Goal: Information Seeking & Learning: Learn about a topic

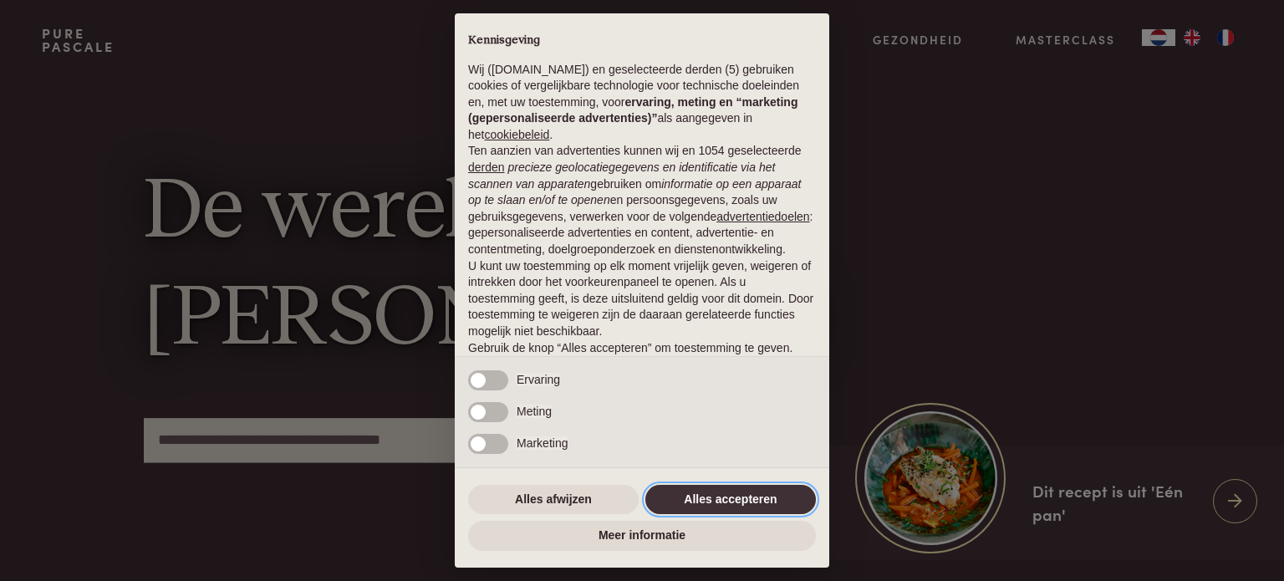
click at [742, 504] on button "Alles accepteren" at bounding box center [731, 500] width 171 height 30
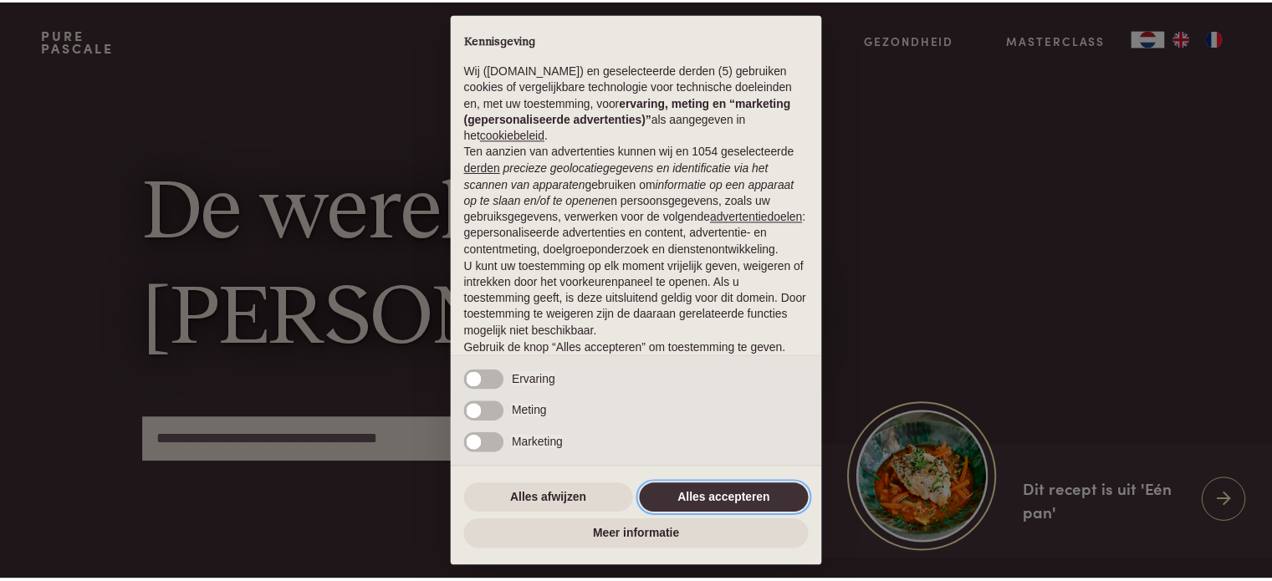
scroll to position [90, 0]
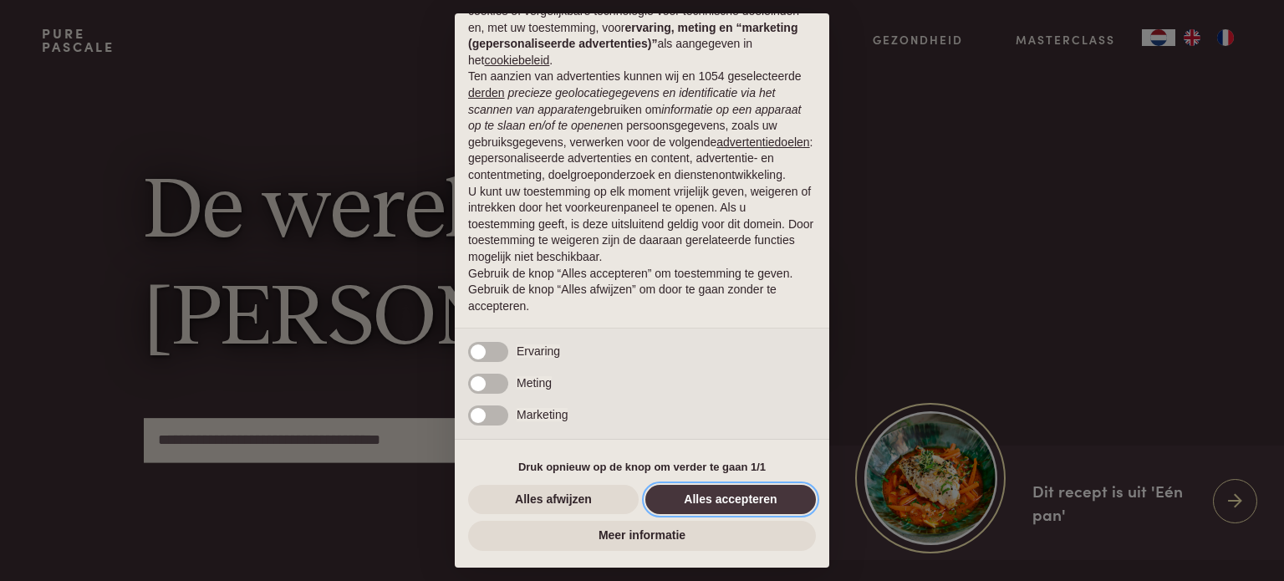
click at [742, 504] on button "Alles accepteren" at bounding box center [731, 500] width 171 height 30
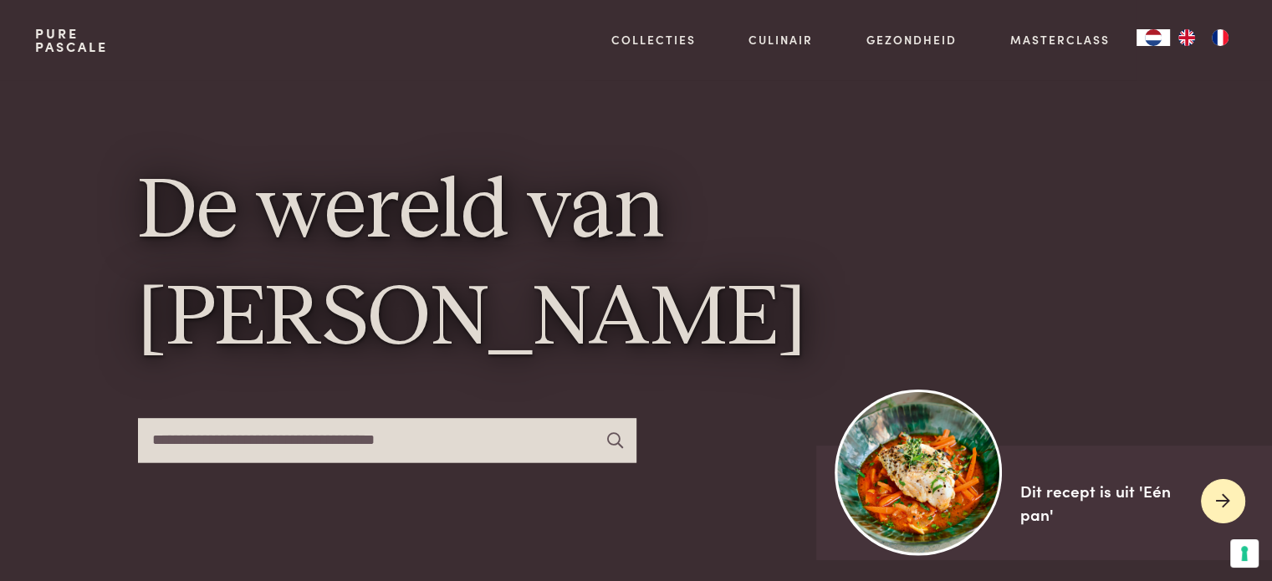
click at [942, 514] on img at bounding box center [918, 472] width 166 height 166
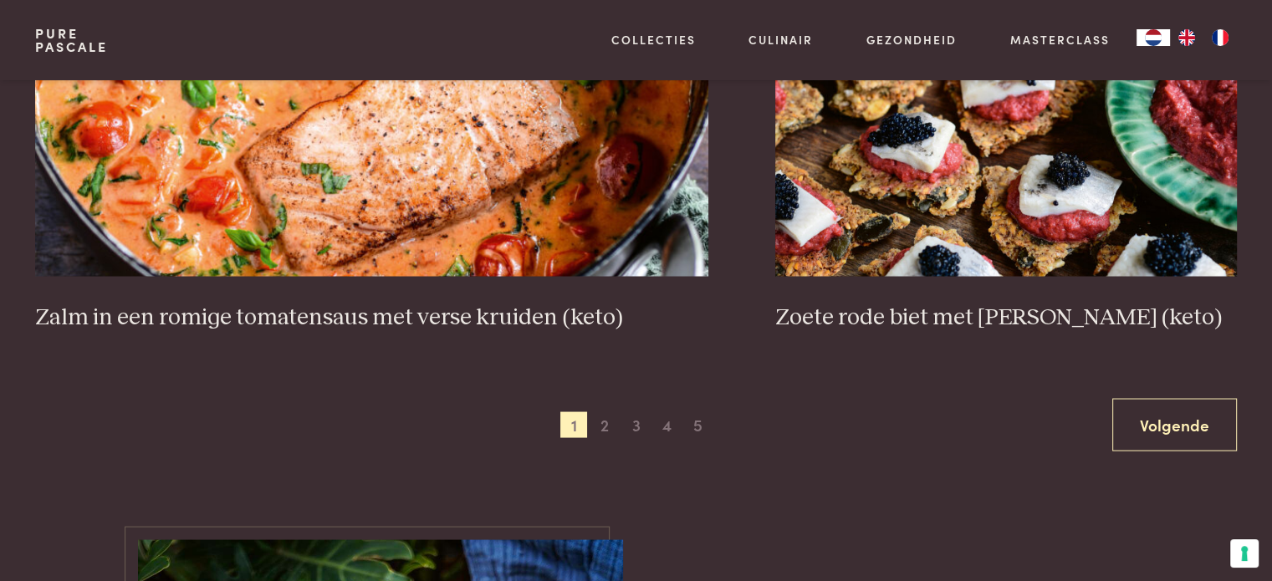
scroll to position [3147, 0]
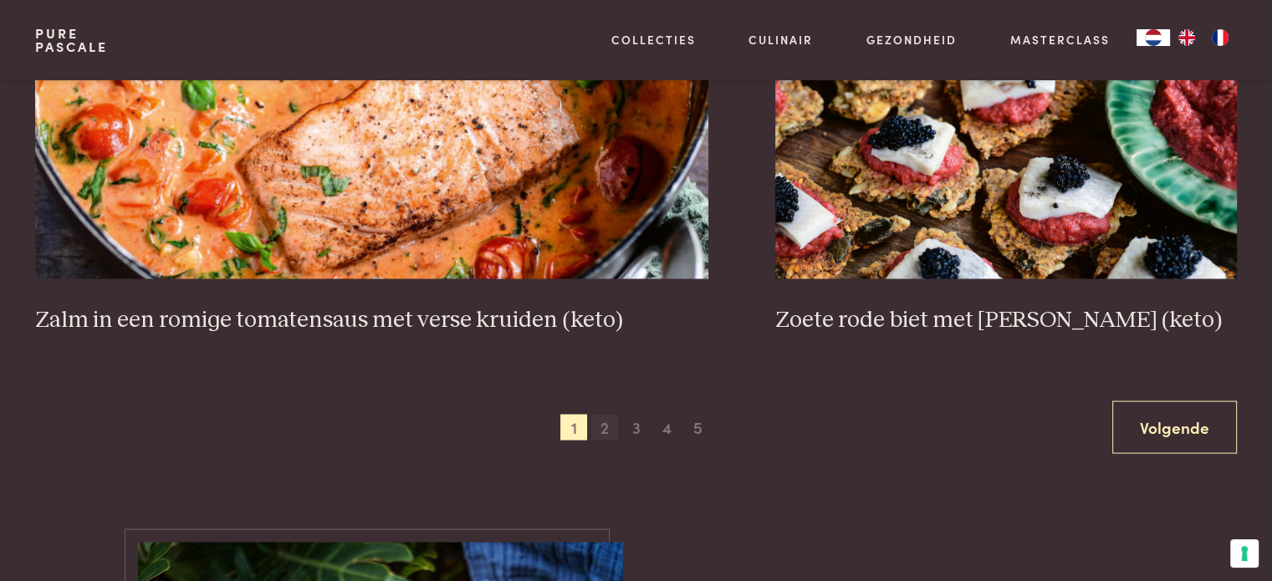
click at [603, 420] on span "2" at bounding box center [604, 427] width 27 height 27
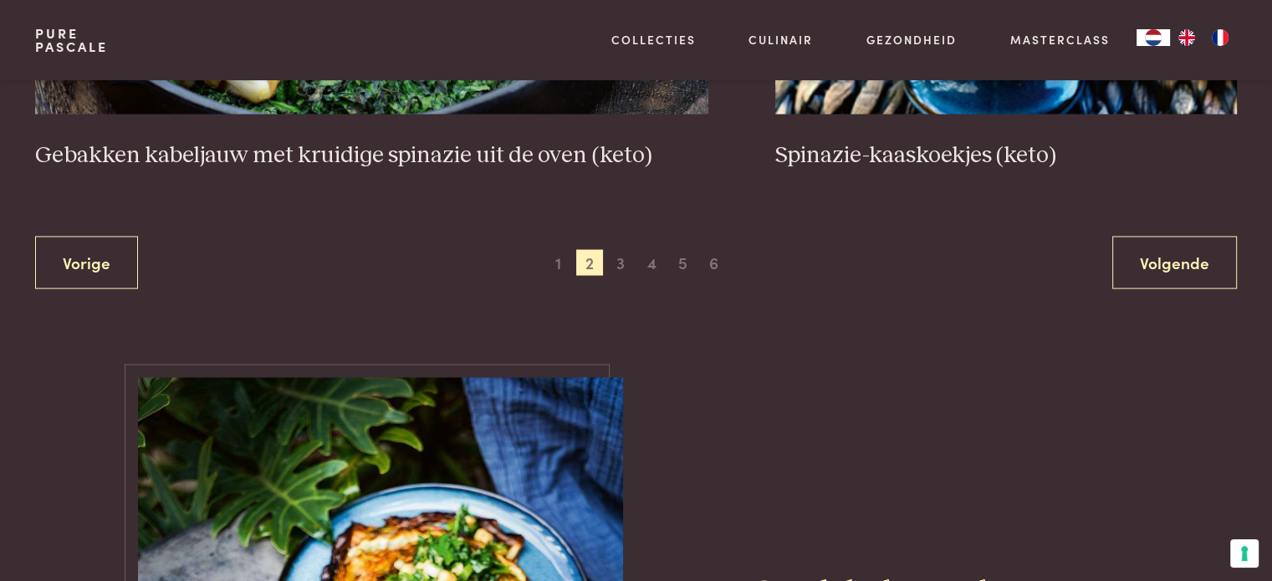
scroll to position [3316, 0]
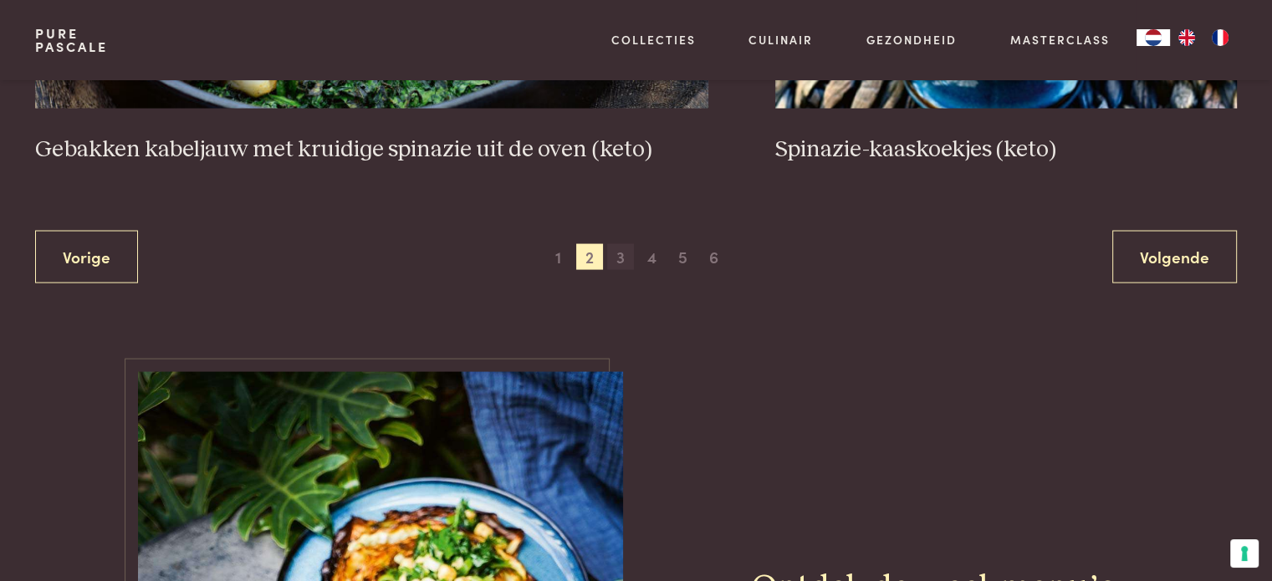
click at [624, 253] on span "3" at bounding box center [620, 257] width 27 height 27
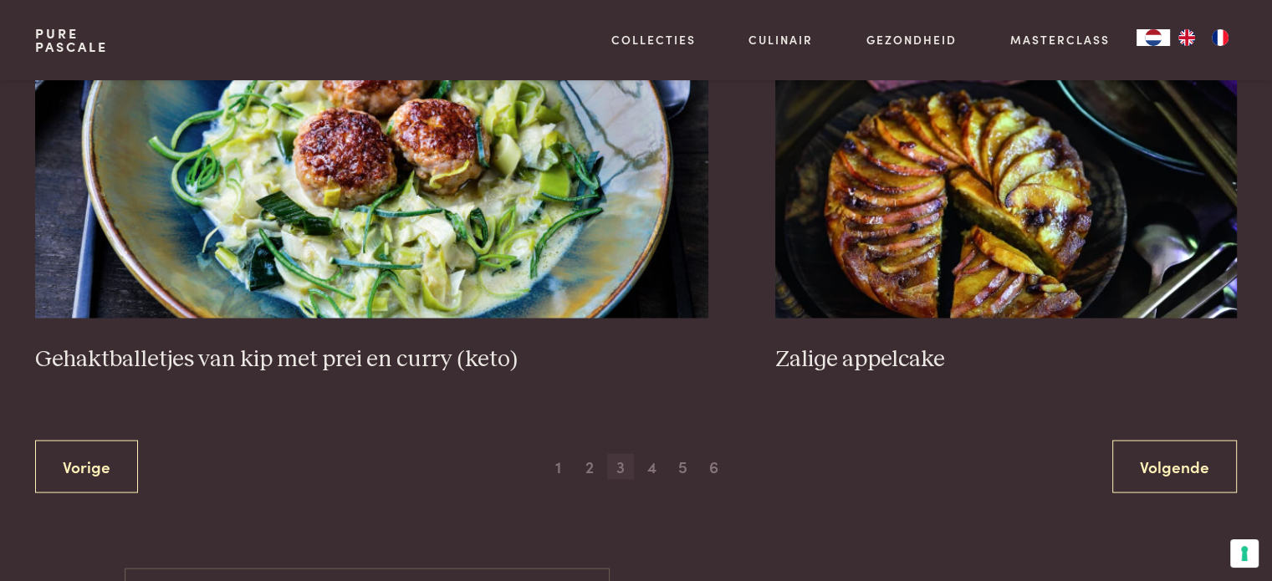
scroll to position [3168, 0]
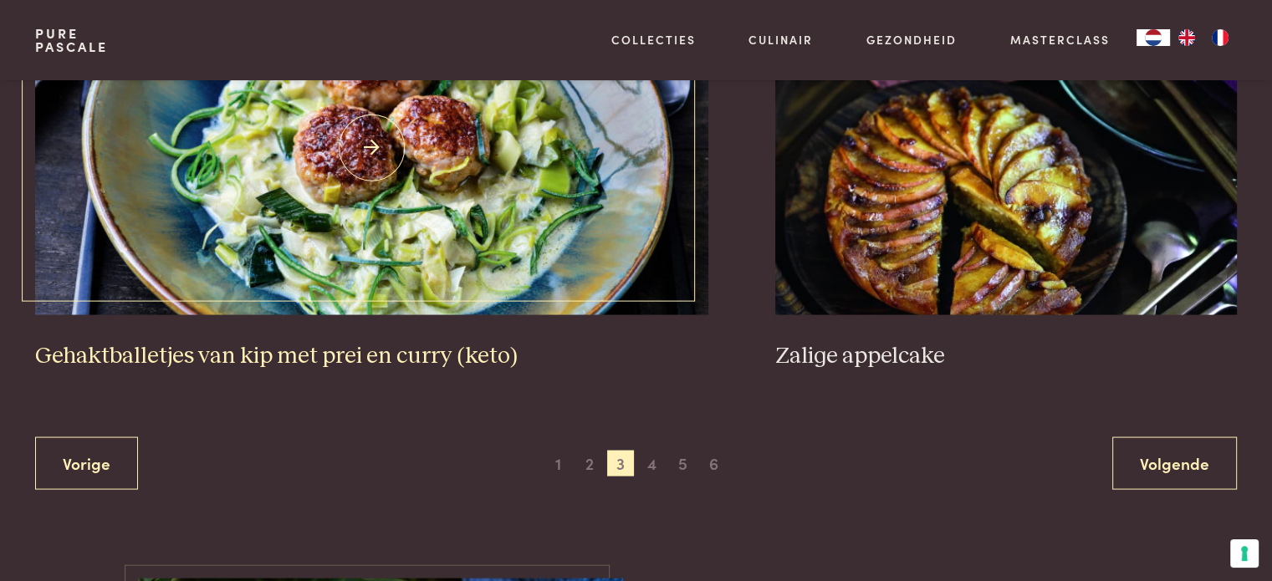
click at [380, 210] on img at bounding box center [371, 147] width 673 height 334
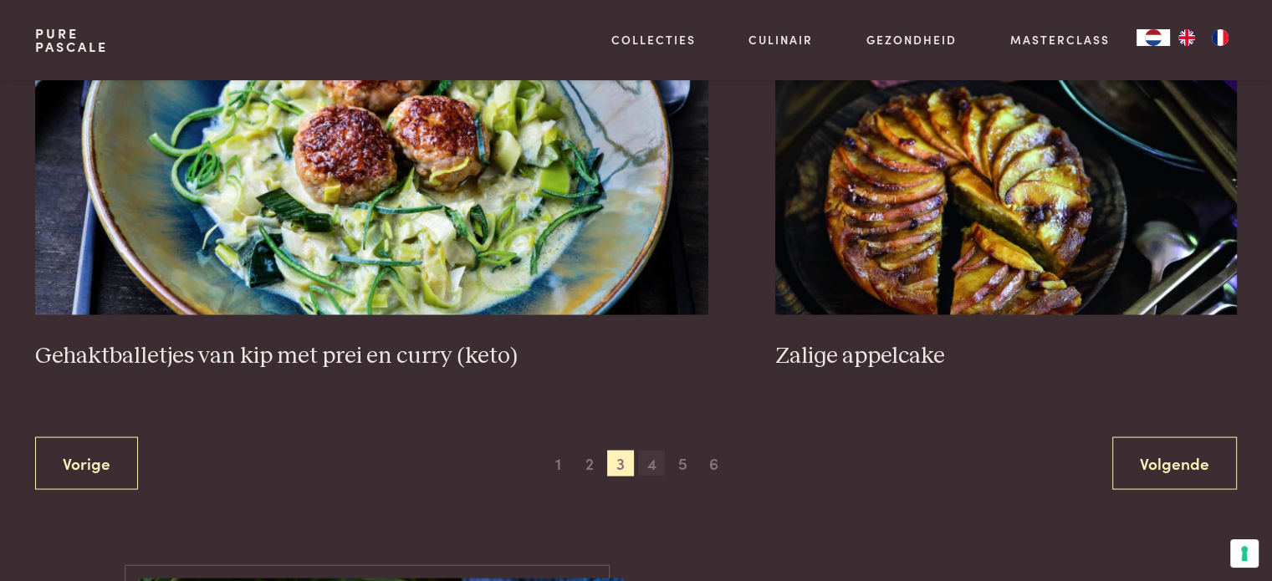
click at [656, 462] on span "4" at bounding box center [651, 463] width 27 height 27
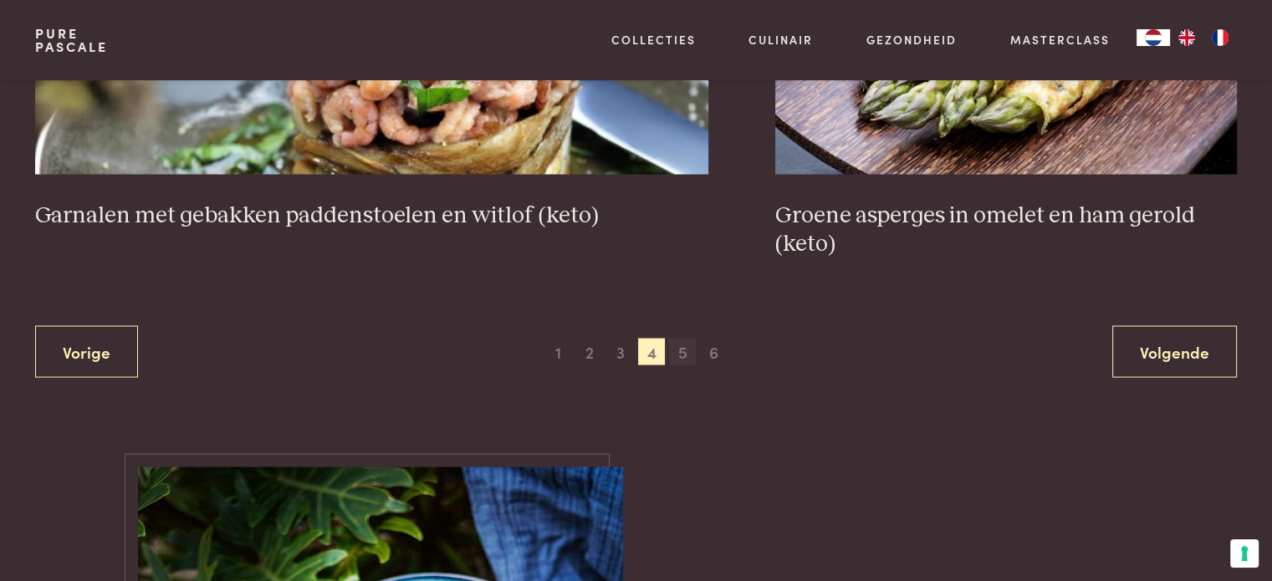
scroll to position [3251, 0]
click at [682, 350] on span "5" at bounding box center [682, 351] width 27 height 27
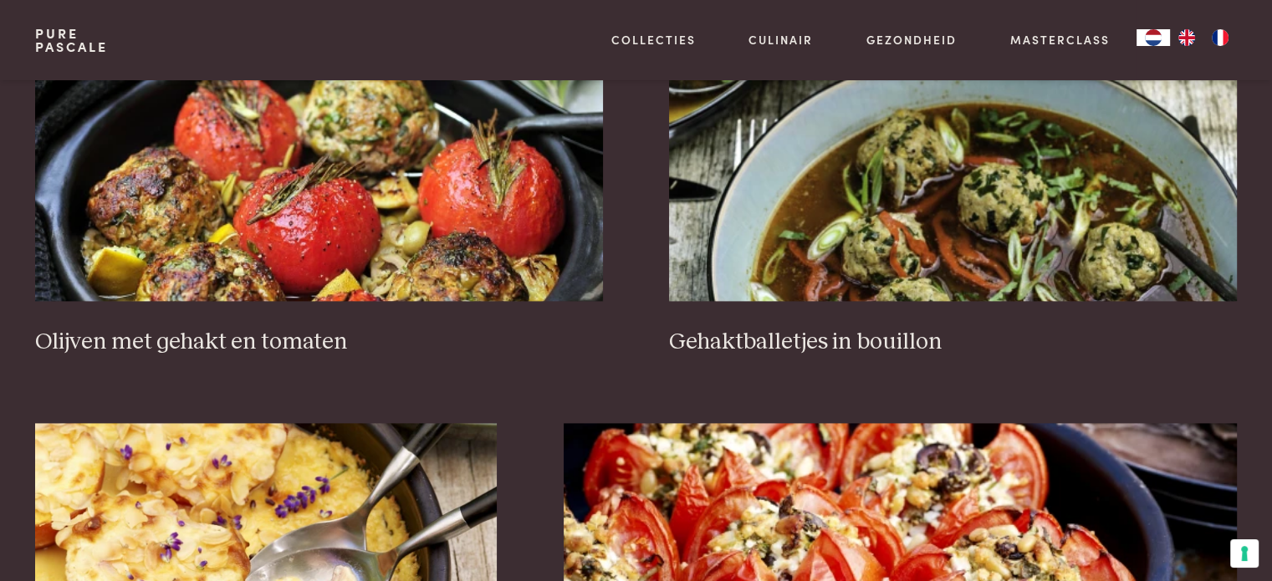
scroll to position [2212, 0]
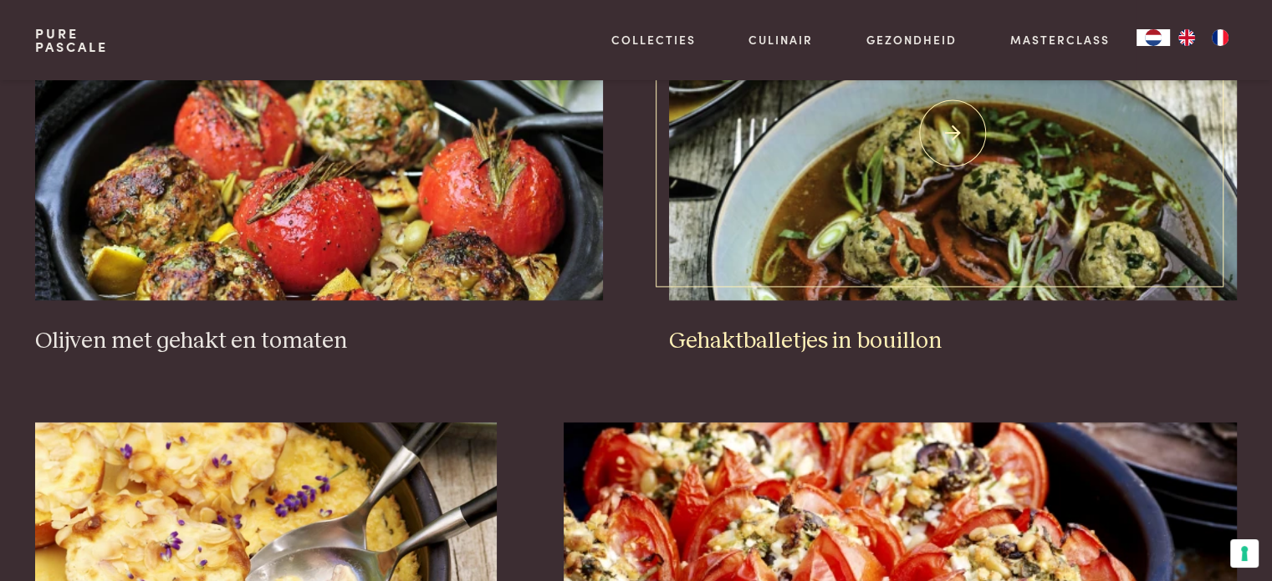
click at [837, 223] on img at bounding box center [952, 133] width 567 height 334
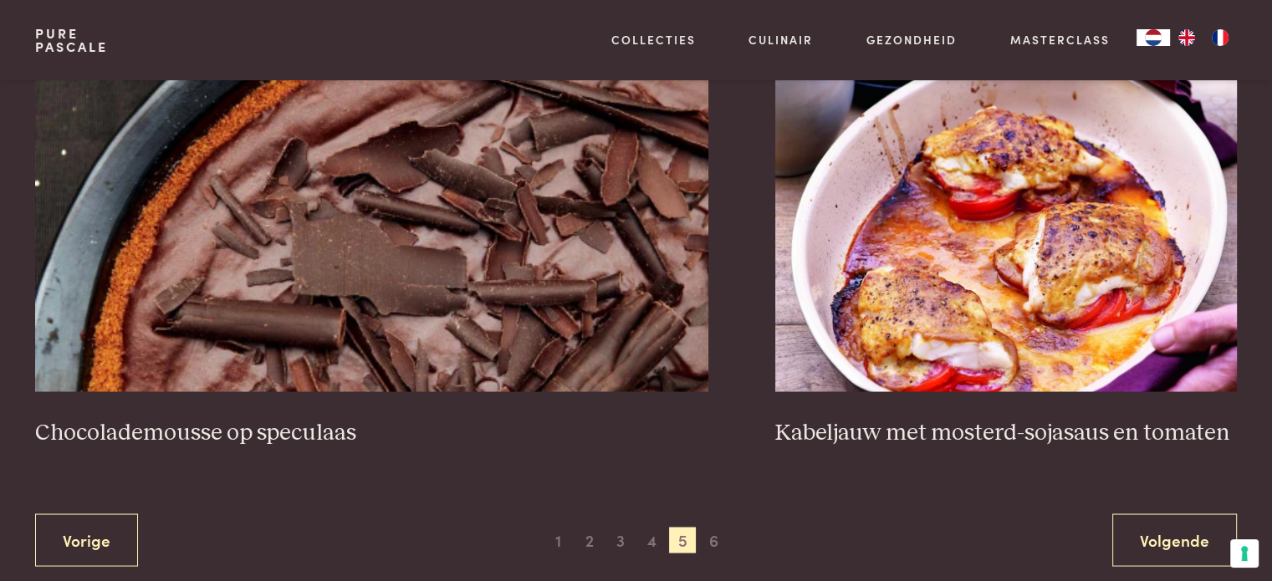
scroll to position [3035, 0]
click at [717, 533] on span "6" at bounding box center [714, 539] width 27 height 27
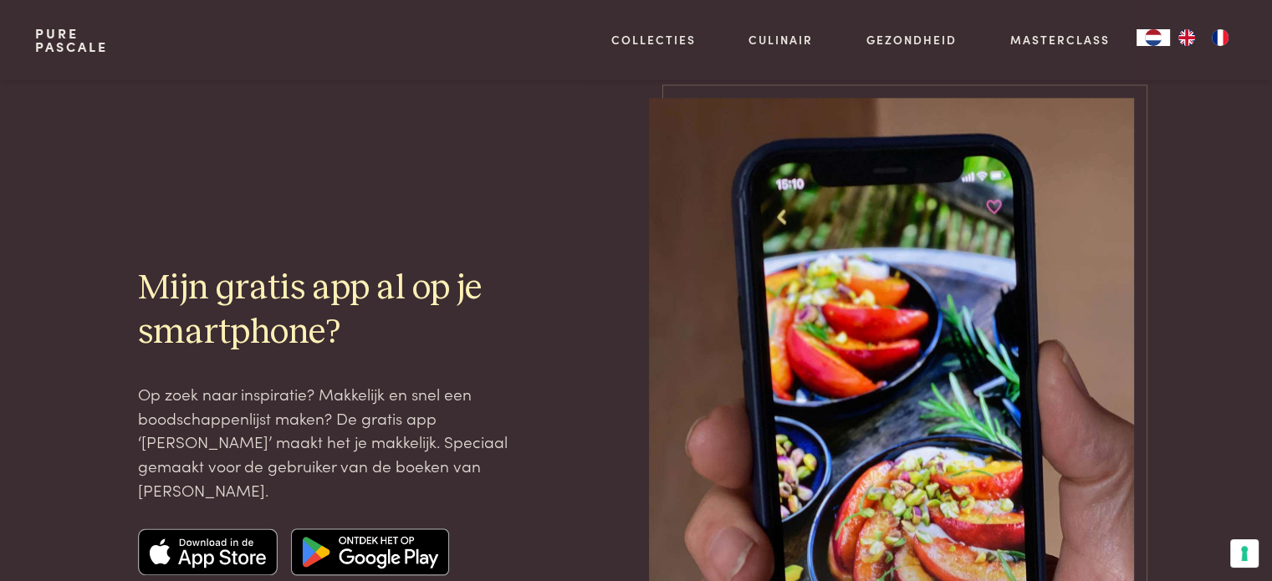
scroll to position [2097, 0]
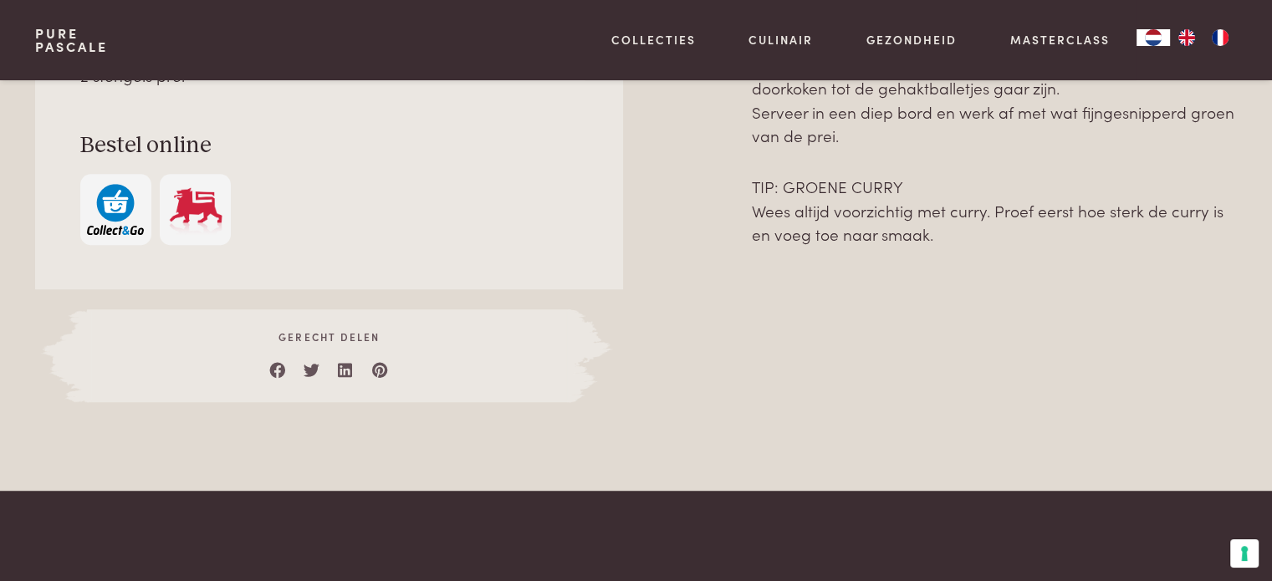
scroll to position [1033, 0]
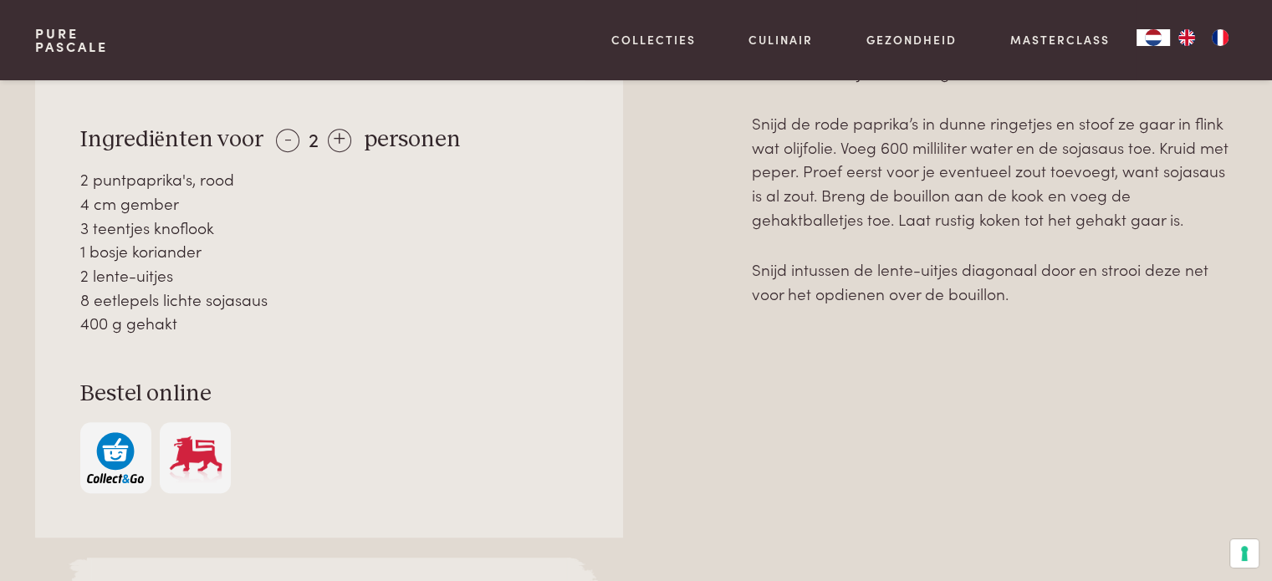
scroll to position [866, 0]
